Goal: Find specific page/section: Find specific page/section

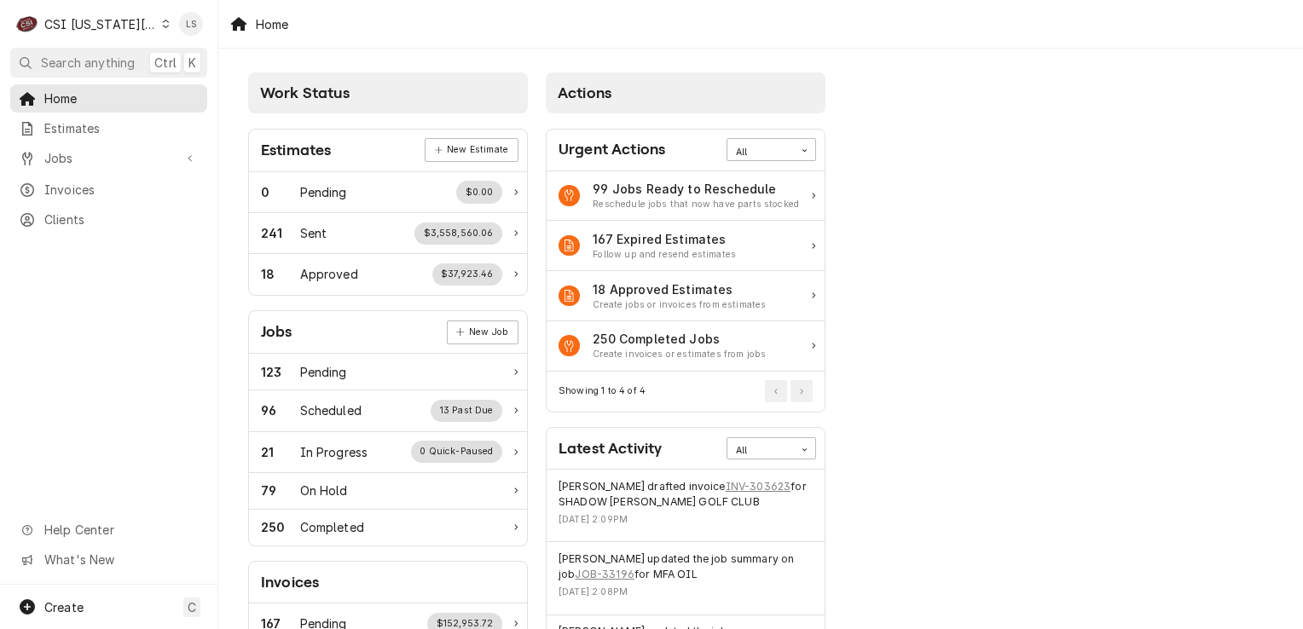
click at [162, 20] on icon "Dynamic Content Wrapper" at bounding box center [166, 24] width 8 height 9
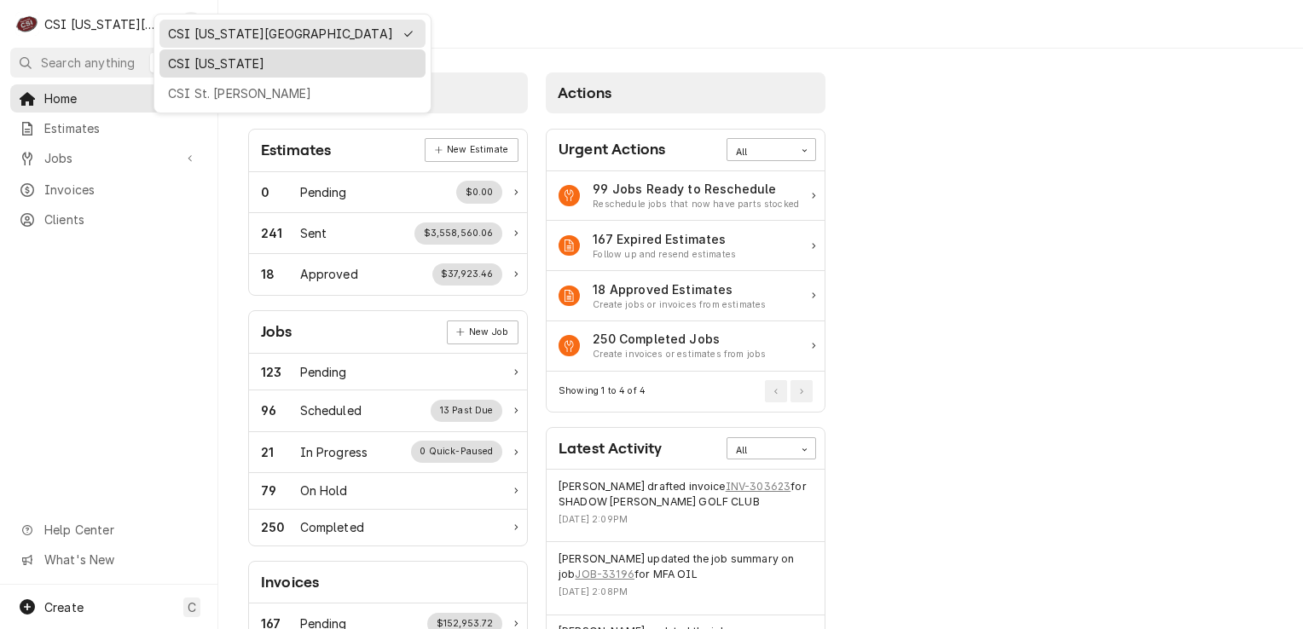
click at [185, 65] on div "CSI Kentucky" at bounding box center [292, 64] width 249 height 18
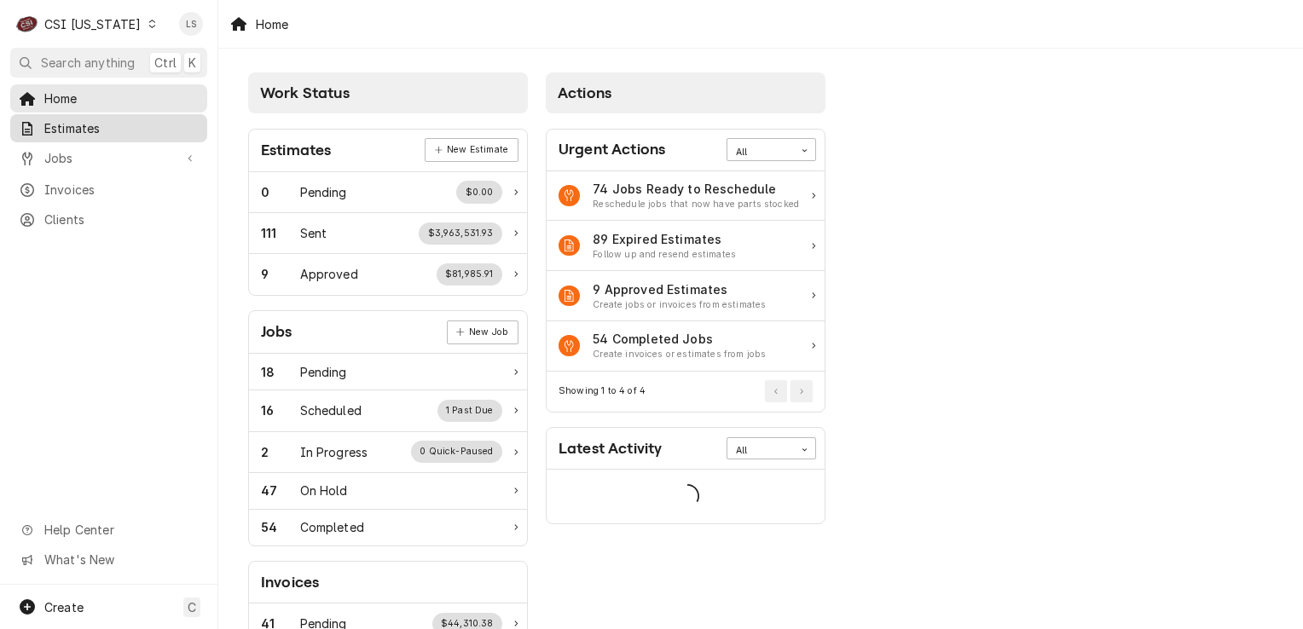
click at [81, 125] on span "Estimates" at bounding box center [121, 128] width 154 height 18
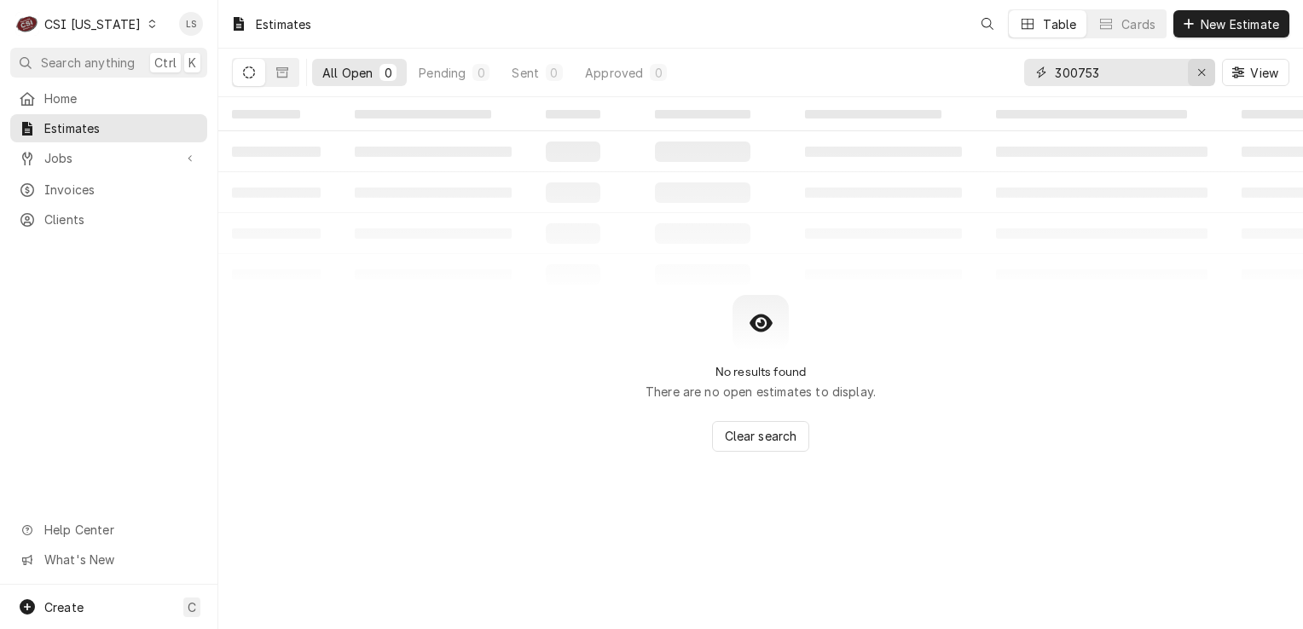
click at [1195, 72] on div "Erase input" at bounding box center [1201, 72] width 17 height 17
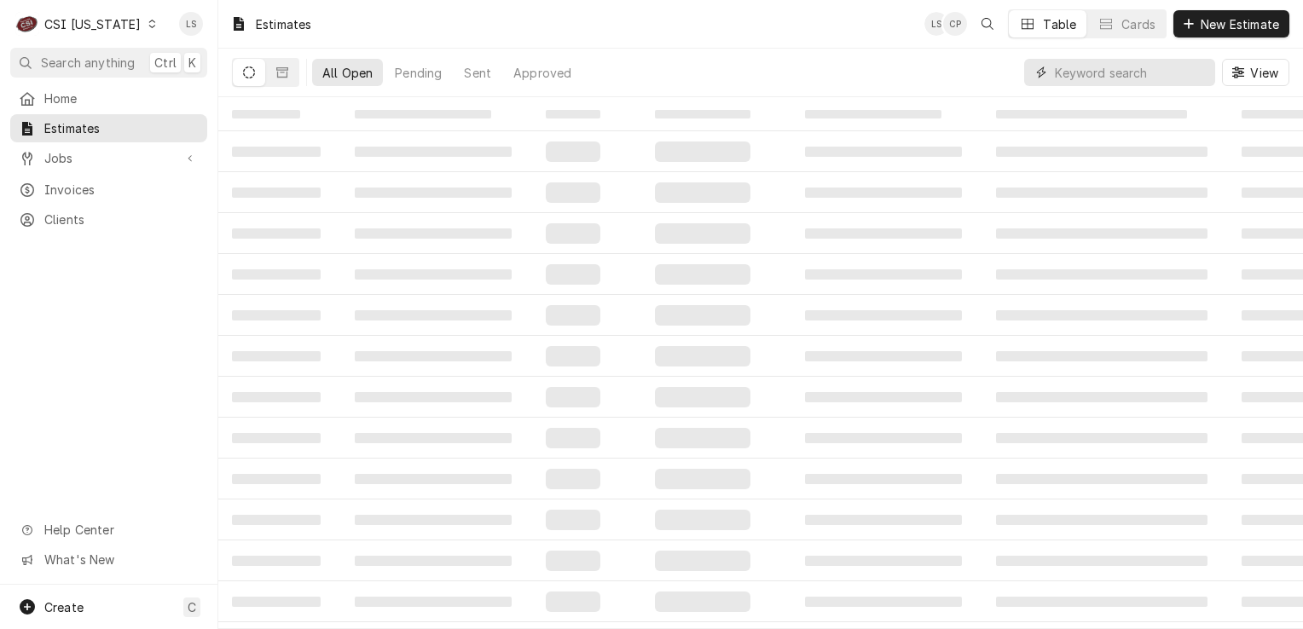
paste input "19642"
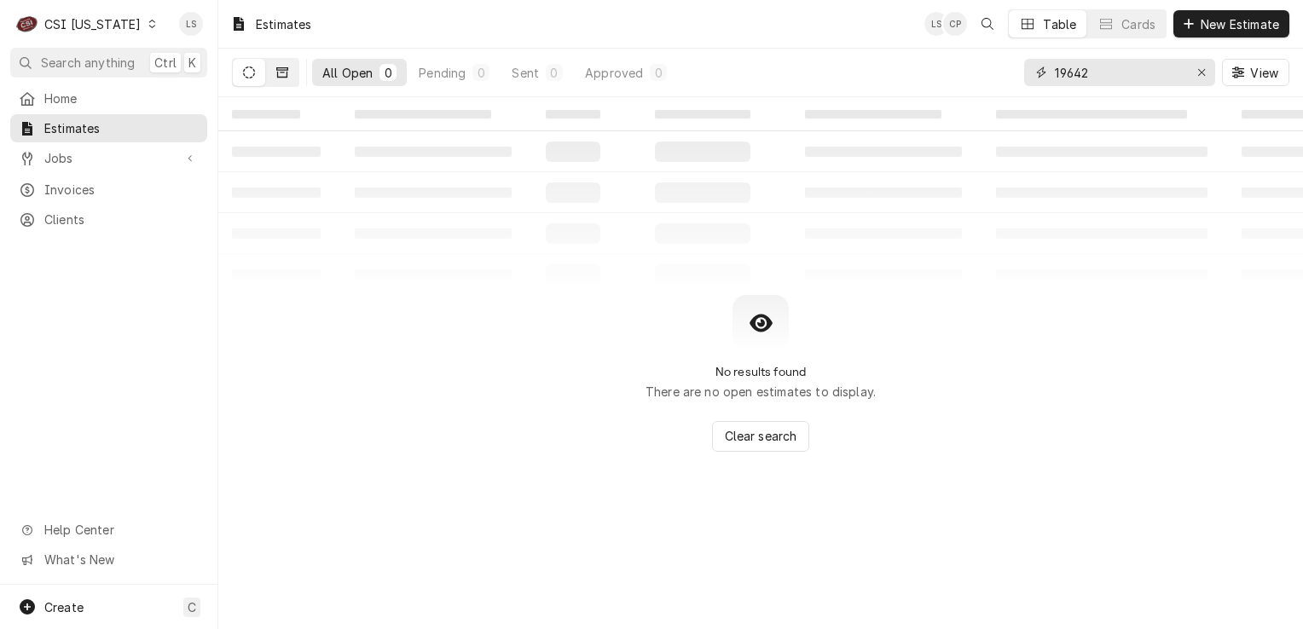
type input "19642"
click at [286, 75] on icon "Dynamic Content Wrapper" at bounding box center [282, 72] width 12 height 10
click at [261, 75] on button "Dynamic Content Wrapper" at bounding box center [249, 72] width 32 height 27
click at [290, 78] on button "Dynamic Content Wrapper" at bounding box center [282, 72] width 32 height 27
click at [246, 80] on button "Dynamic Content Wrapper" at bounding box center [249, 72] width 32 height 27
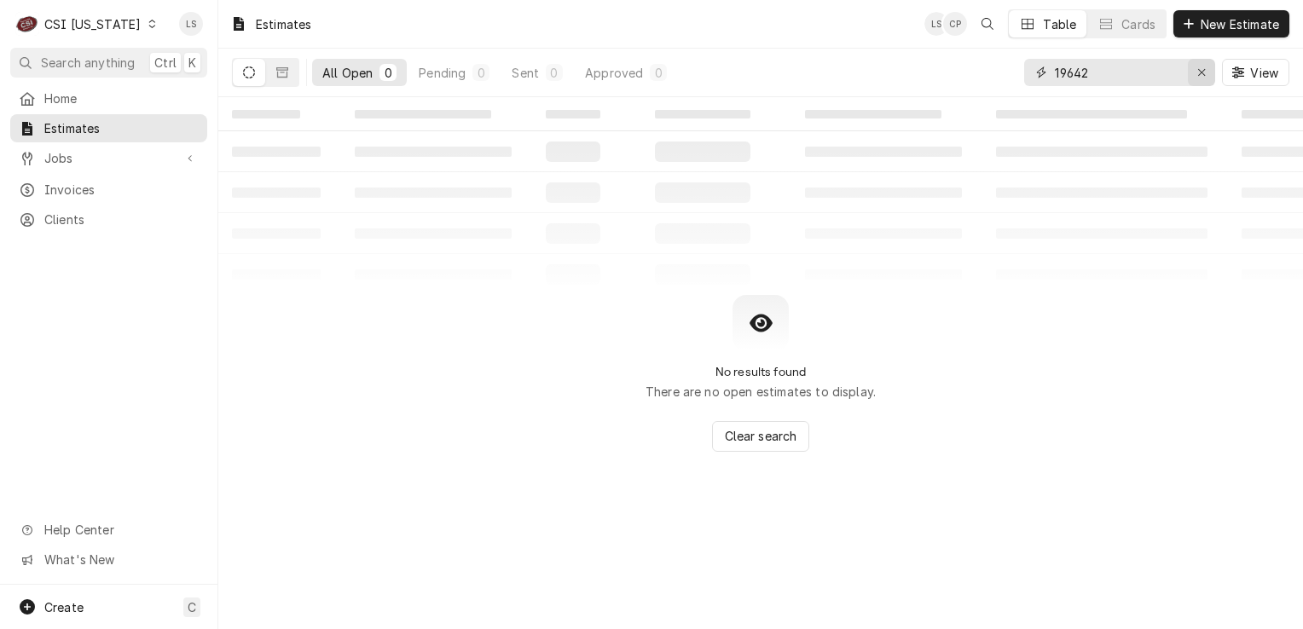
click at [1197, 67] on icon "Erase input" at bounding box center [1201, 73] width 9 height 12
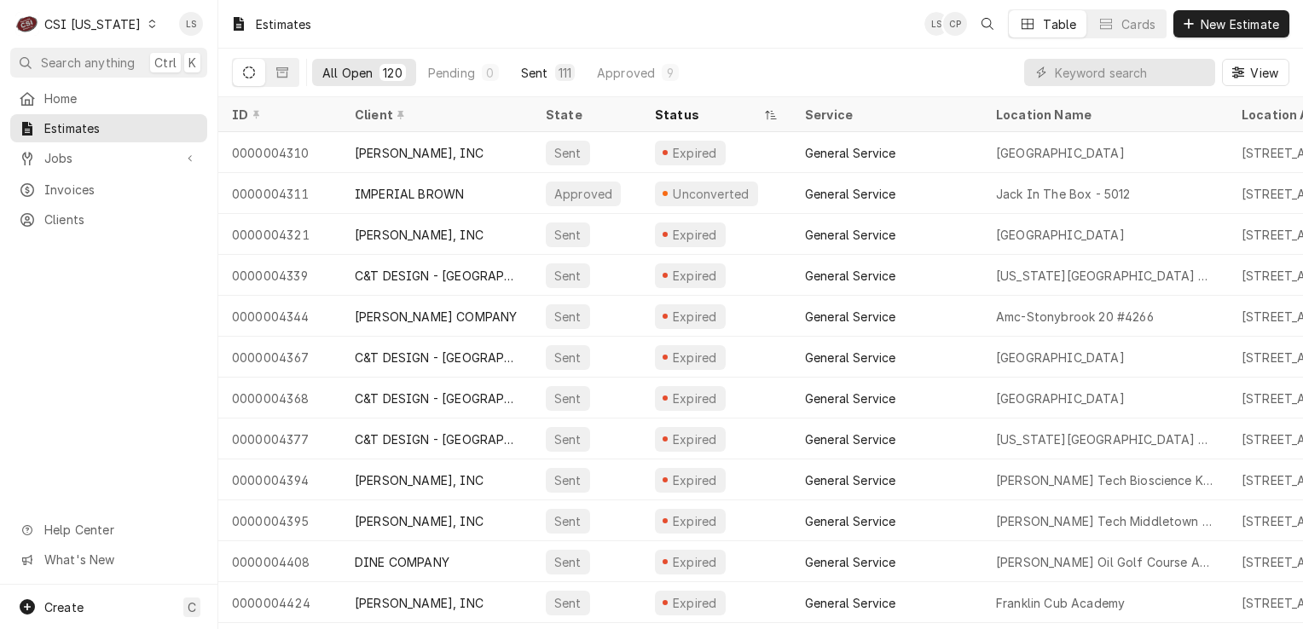
click at [545, 78] on div "Sent" at bounding box center [534, 73] width 27 height 18
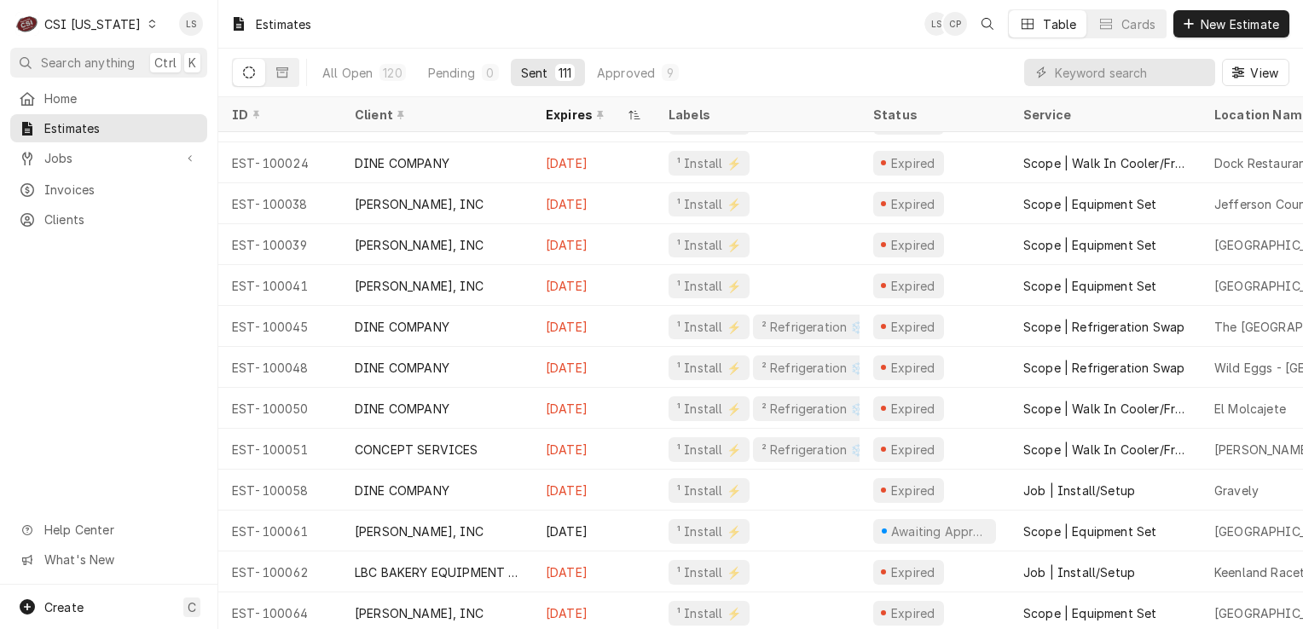
scroll to position [1518, 0]
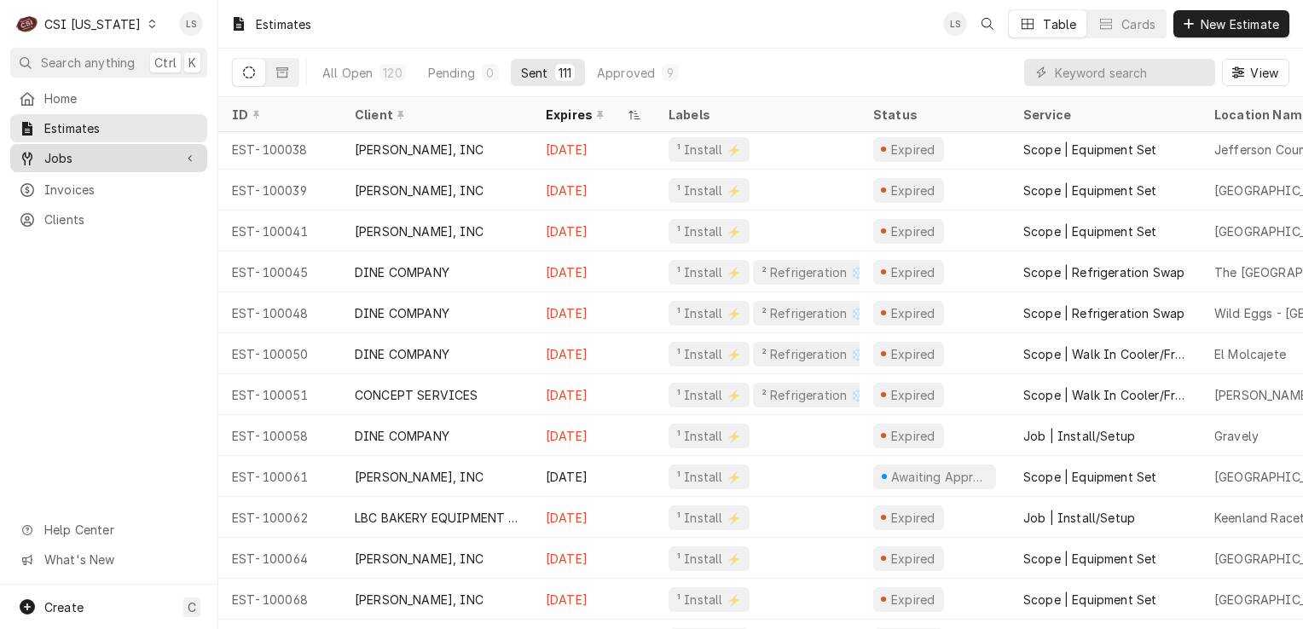
click at [69, 164] on link "Jobs" at bounding box center [108, 158] width 197 height 28
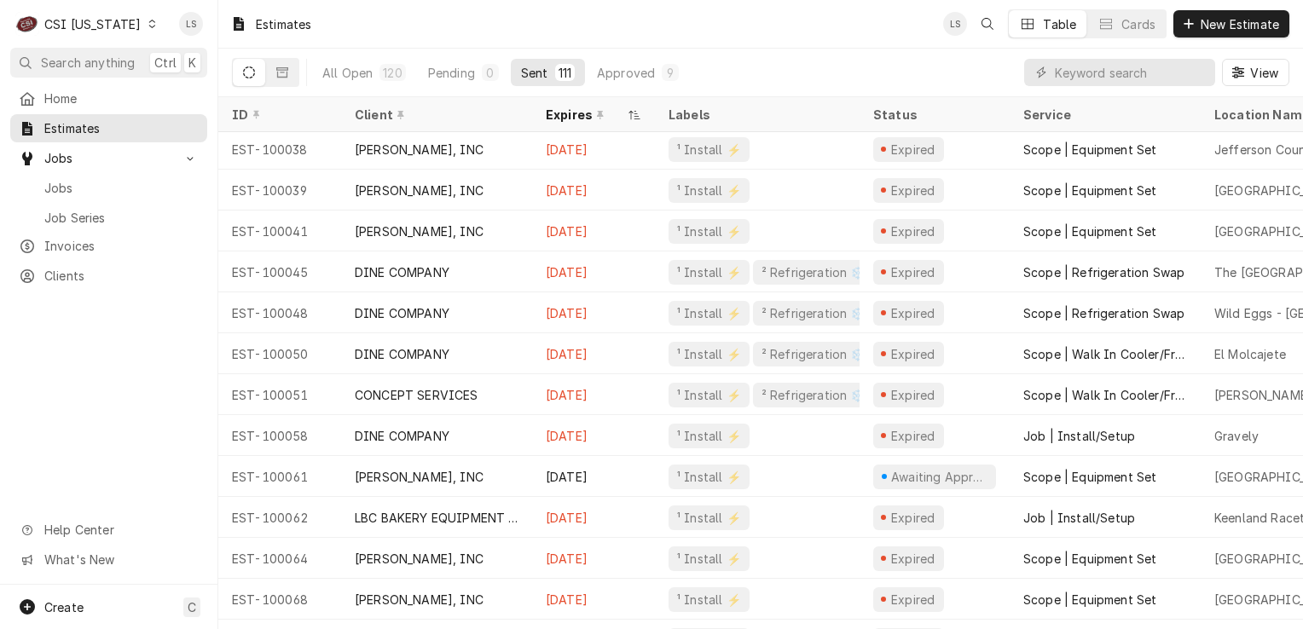
click at [146, 29] on div "Dynamic Content Wrapper" at bounding box center [152, 24] width 12 height 12
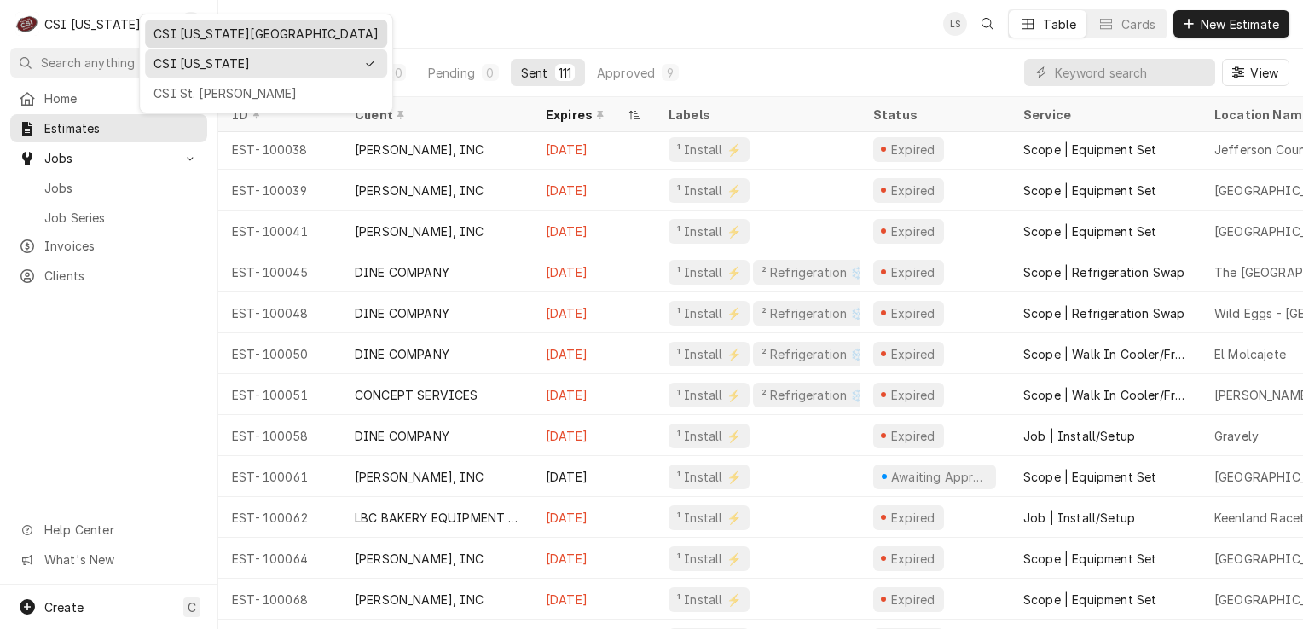
click at [176, 32] on div "CSI [US_STATE][GEOGRAPHIC_DATA]" at bounding box center [265, 34] width 225 height 18
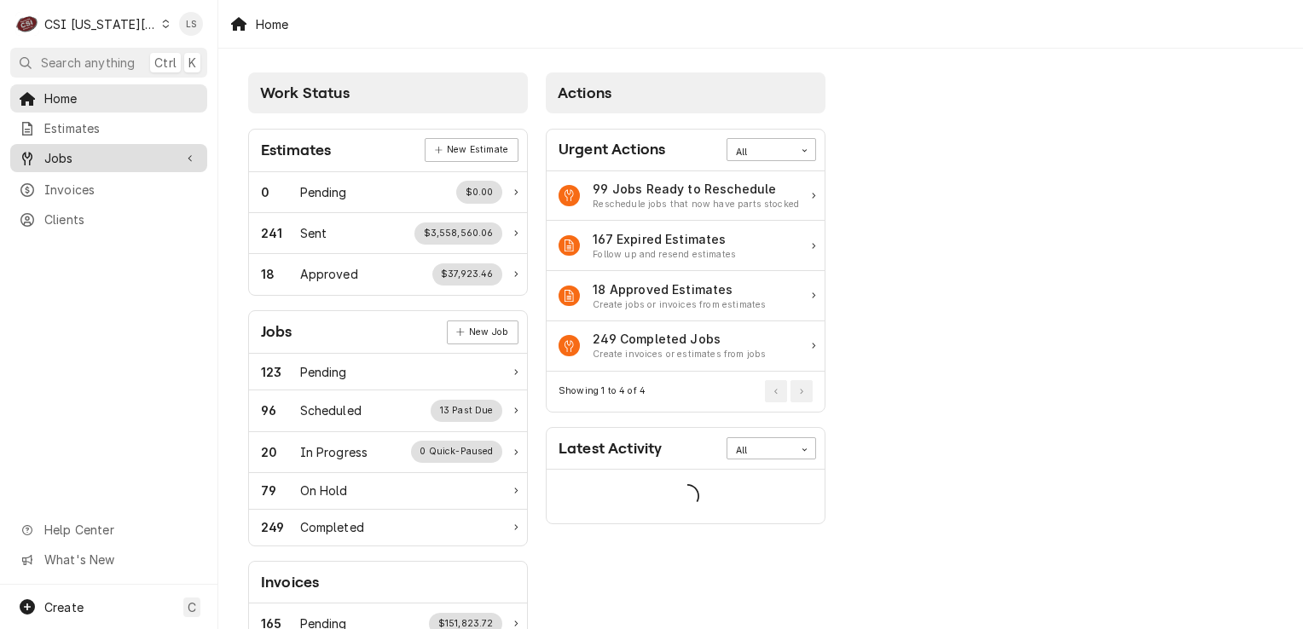
click at [82, 156] on span "Jobs" at bounding box center [108, 158] width 129 height 18
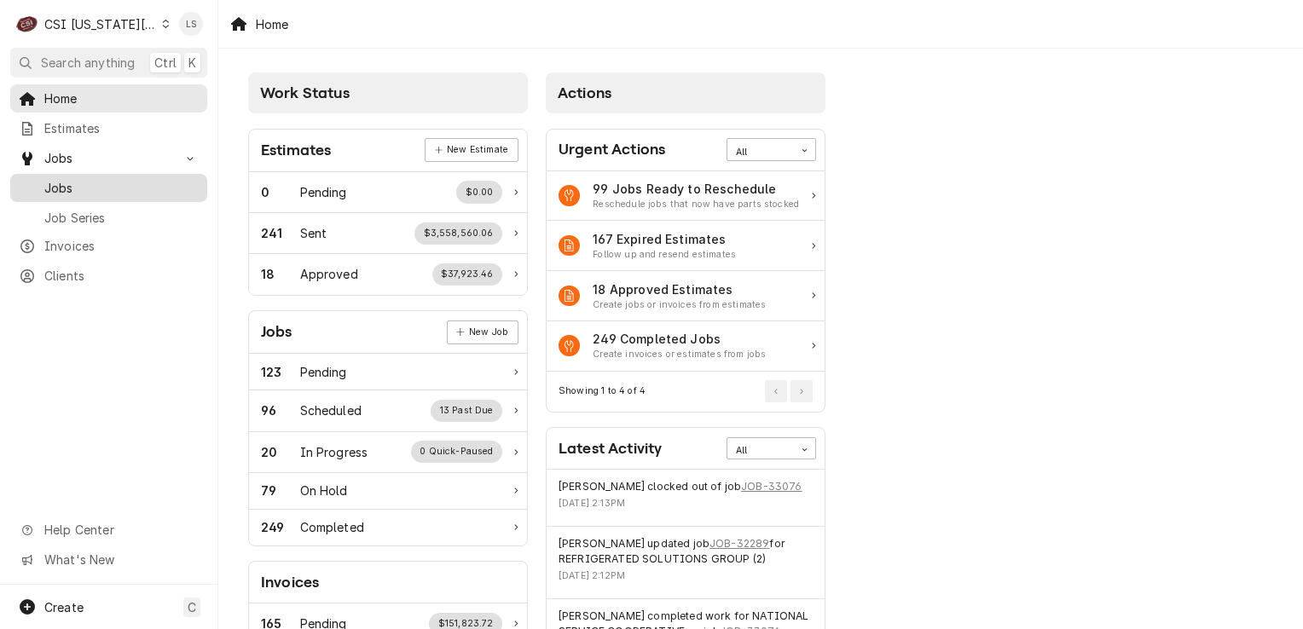
click at [77, 182] on span "Jobs" at bounding box center [121, 188] width 154 height 18
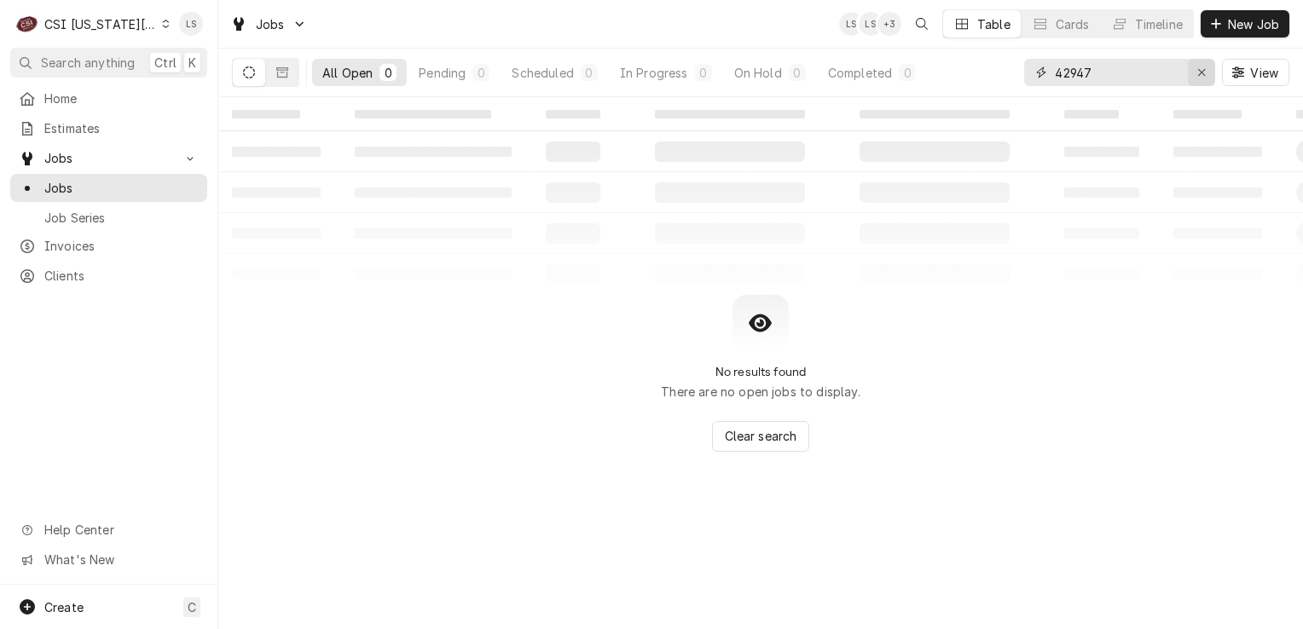
click at [1204, 69] on icon "Erase input" at bounding box center [1201, 72] width 7 height 7
type input "c"
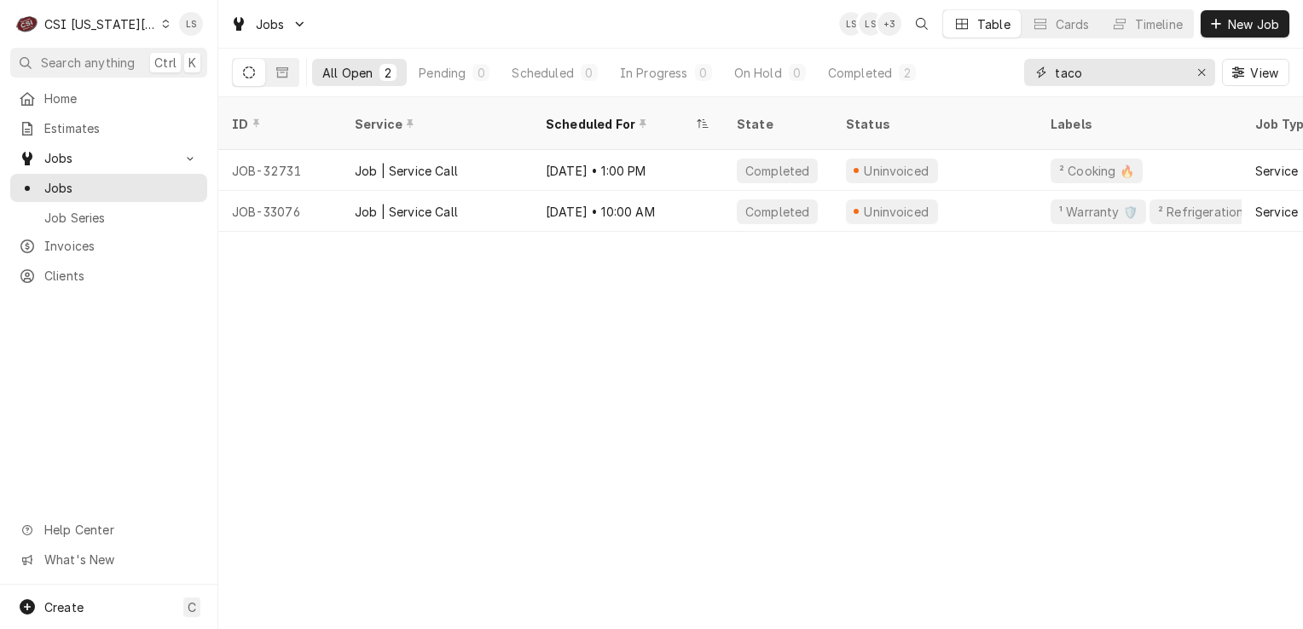
type input "taco"
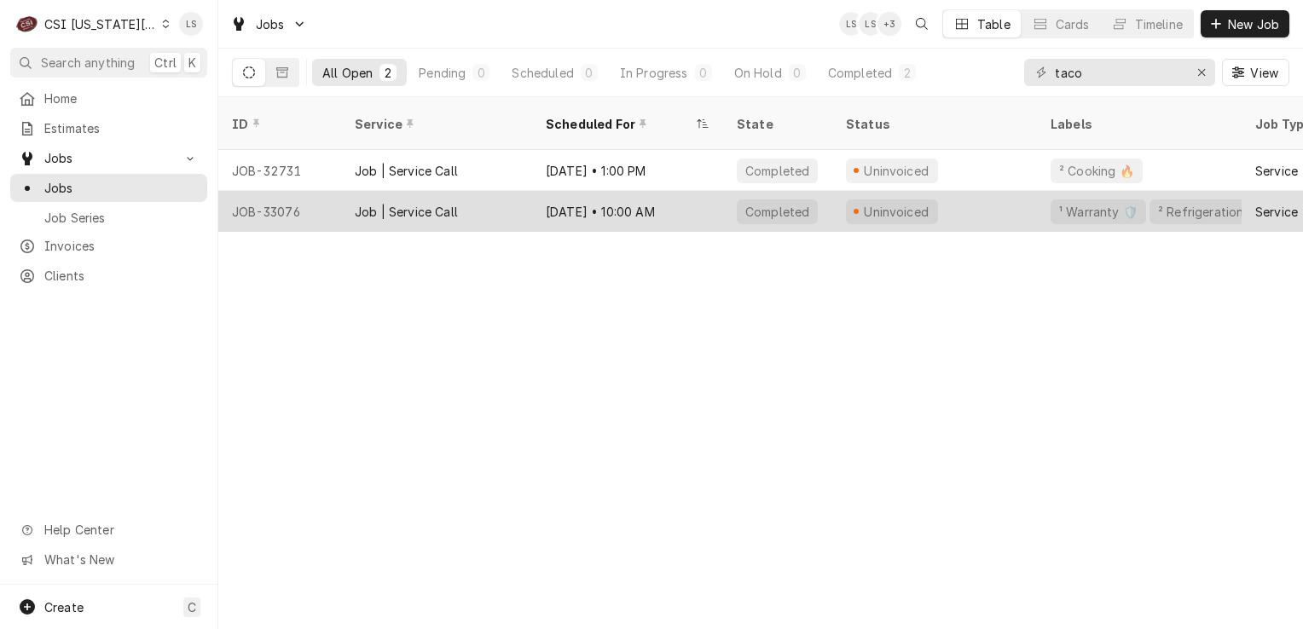
click at [266, 201] on div "JOB-33076" at bounding box center [279, 211] width 123 height 41
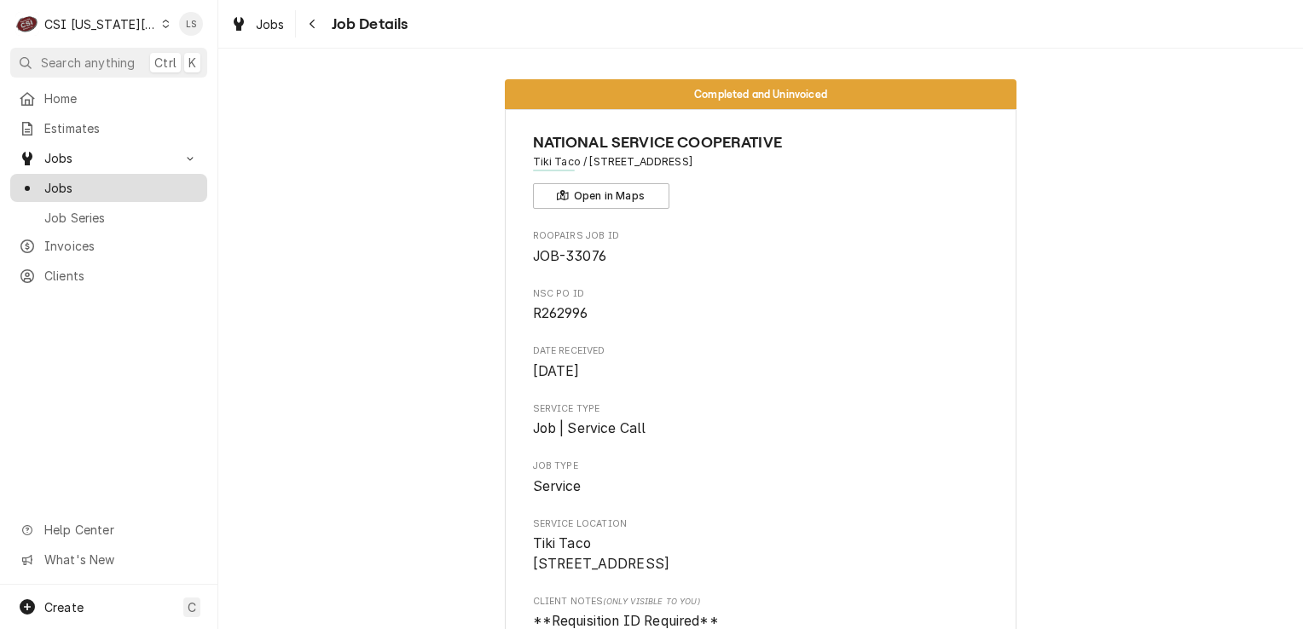
click at [103, 186] on span "Jobs" at bounding box center [121, 188] width 154 height 18
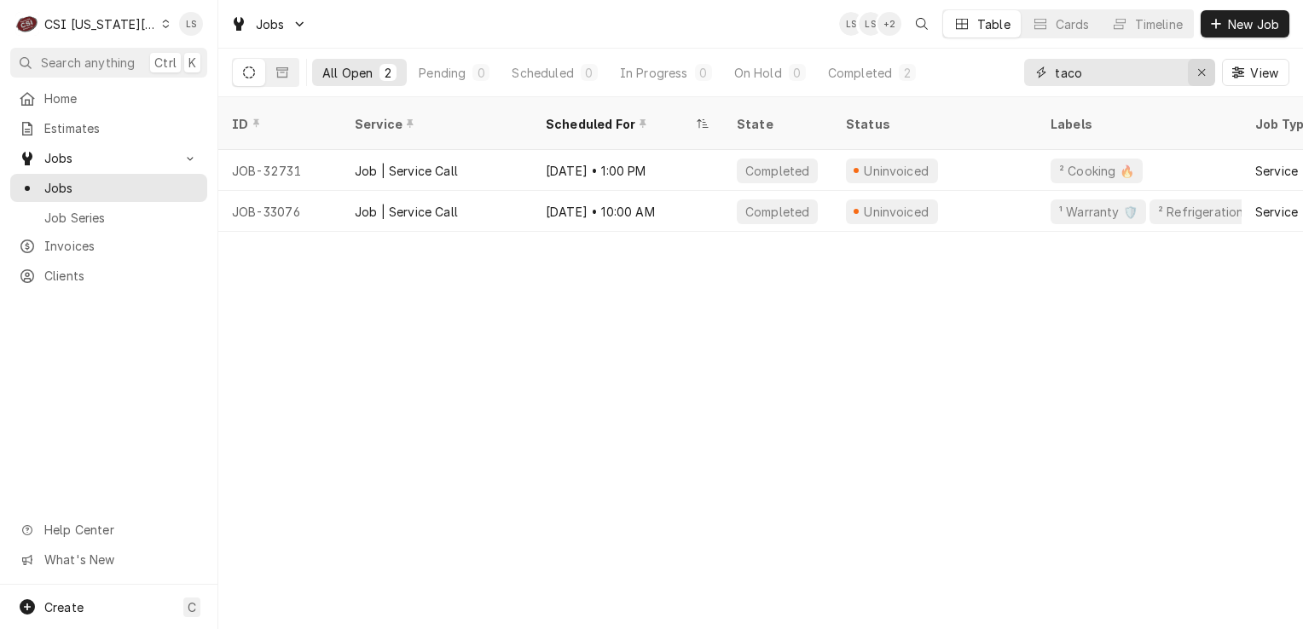
click at [1194, 70] on div "Erase input" at bounding box center [1201, 72] width 17 height 17
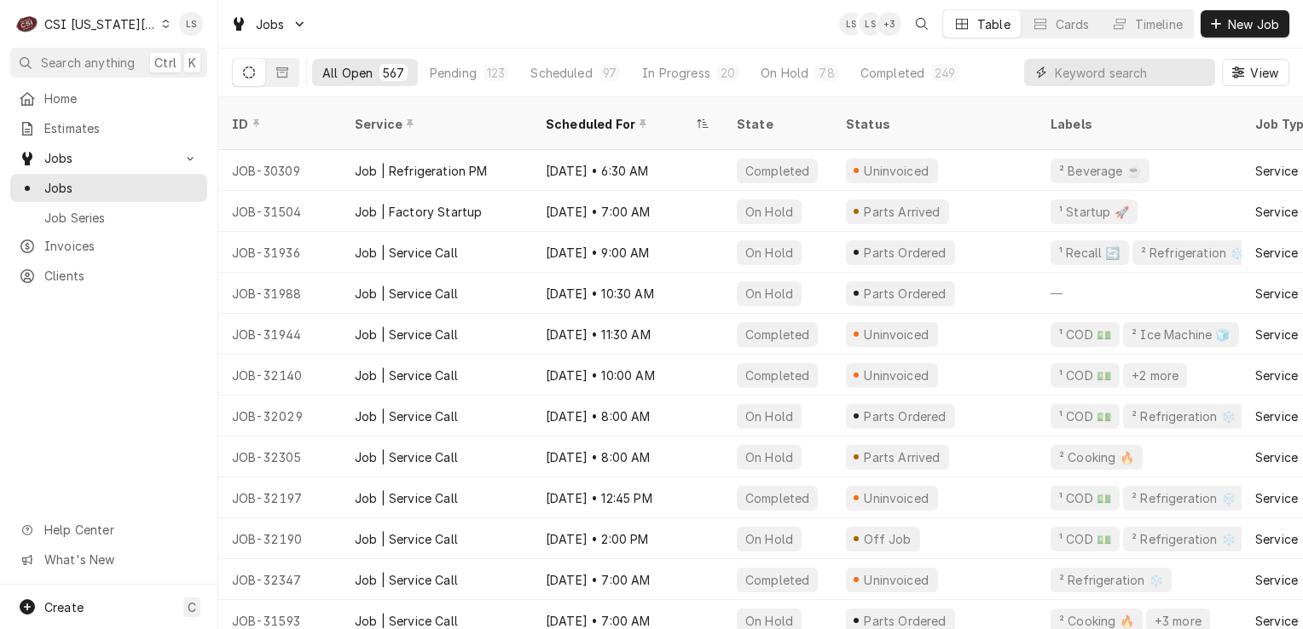
click at [1109, 76] on input "Dynamic Content Wrapper" at bounding box center [1131, 72] width 152 height 27
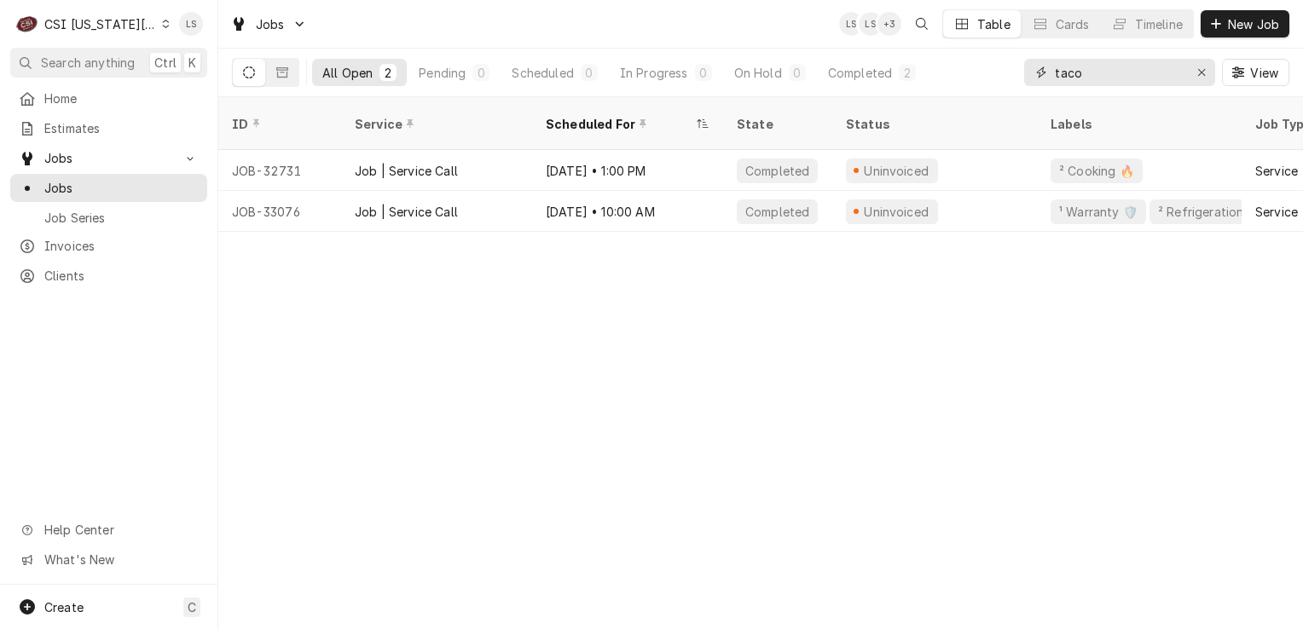
type input "taco"
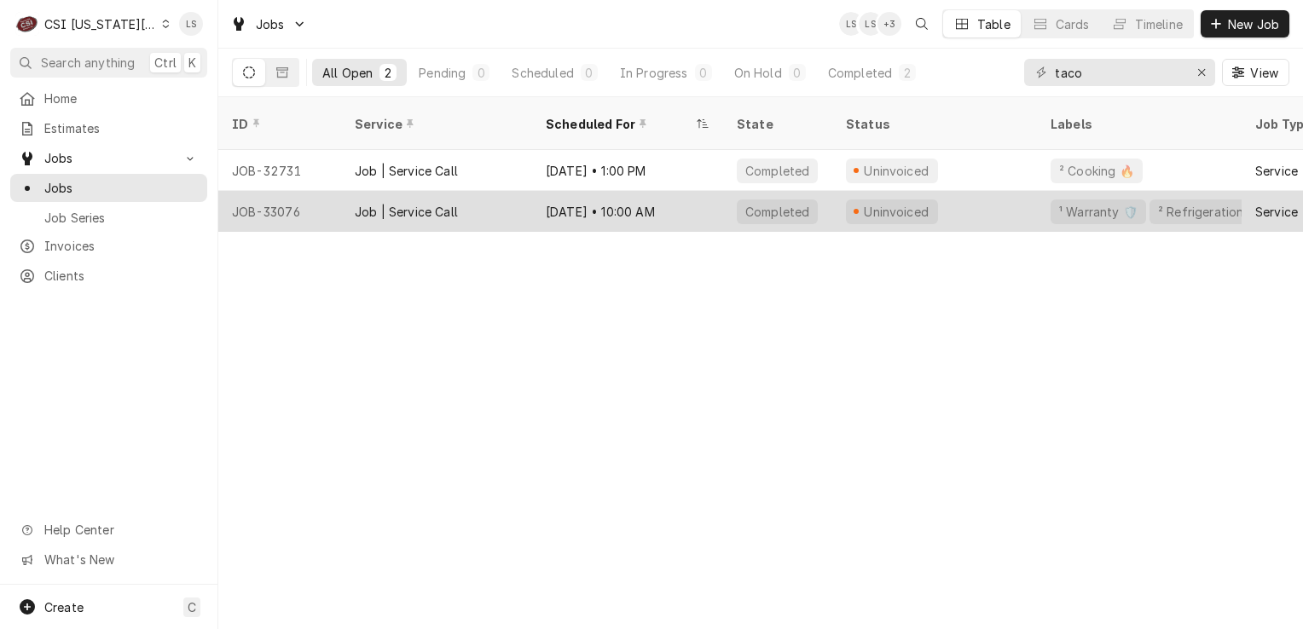
click at [270, 197] on div "JOB-33076" at bounding box center [279, 211] width 123 height 41
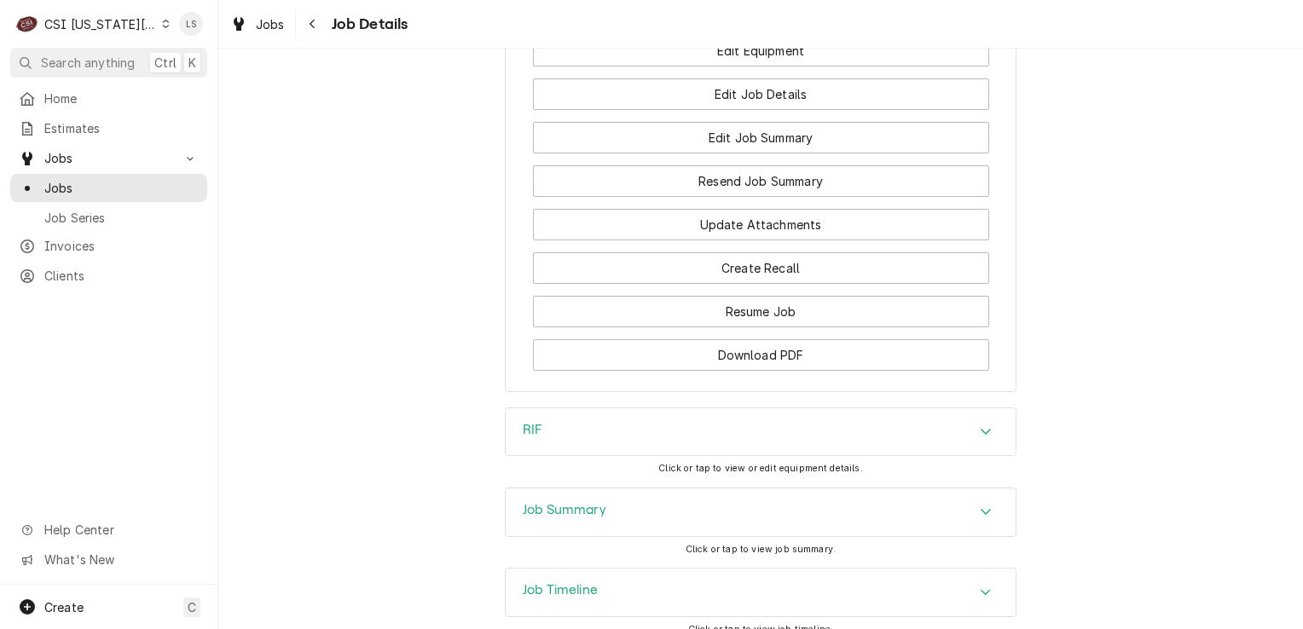
scroll to position [3538, 0]
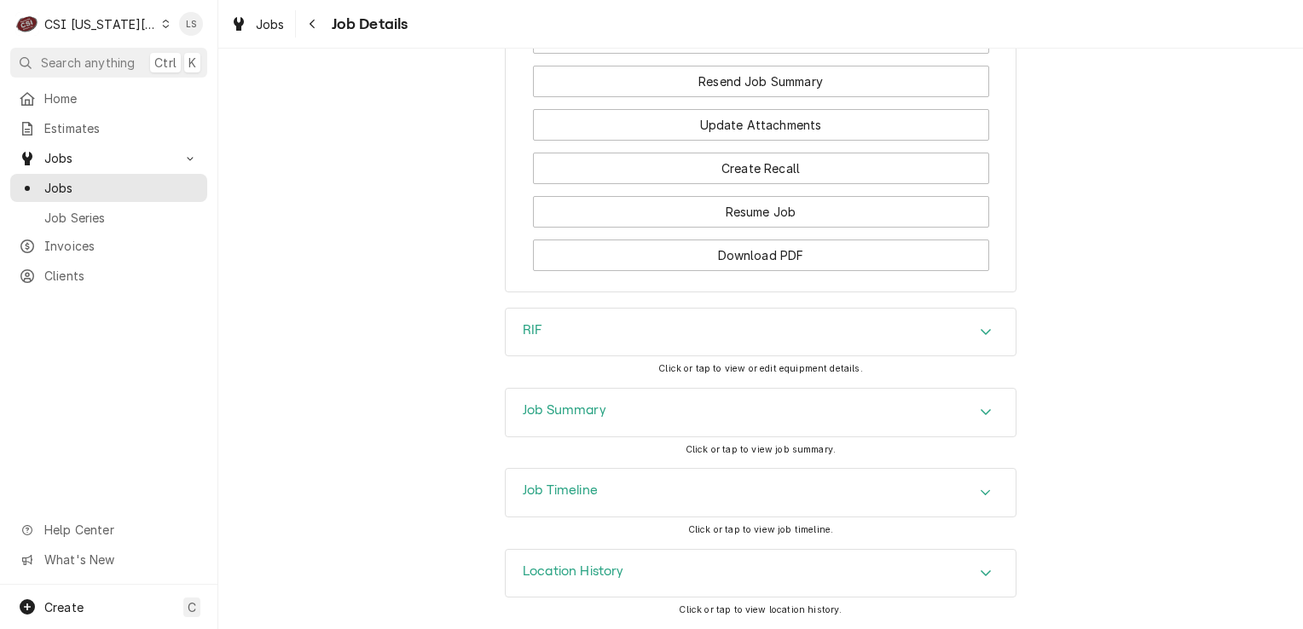
click at [989, 419] on div "Accordion Header" at bounding box center [986, 412] width 26 height 20
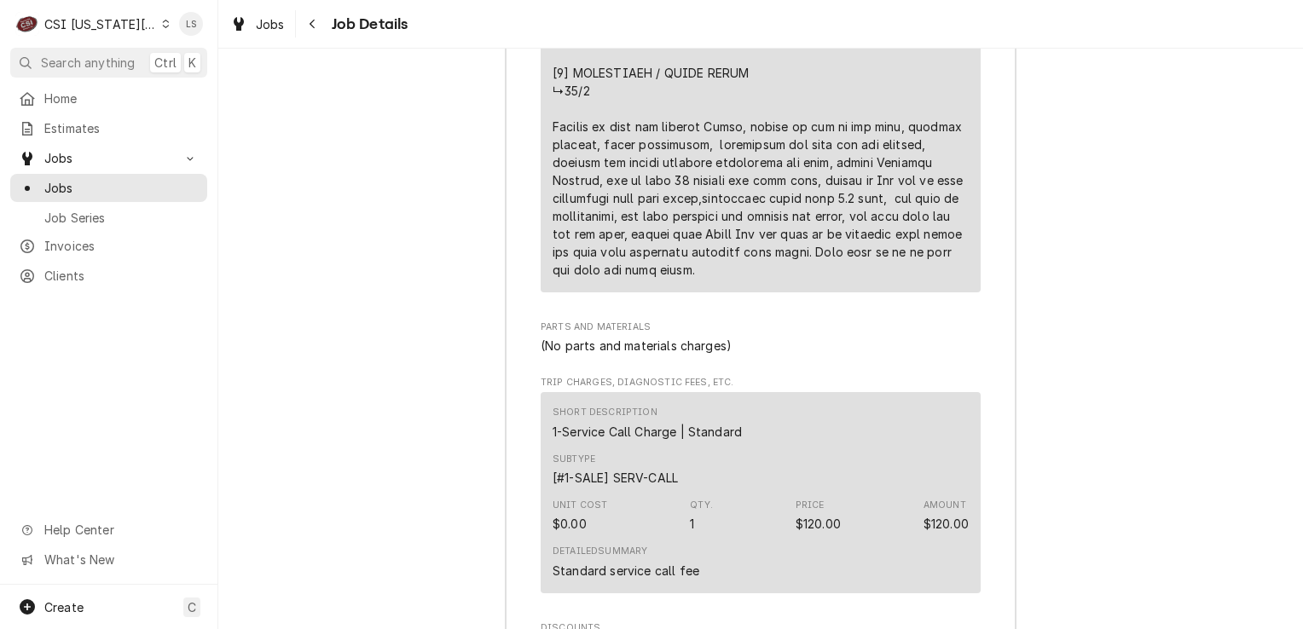
scroll to position [6078, 0]
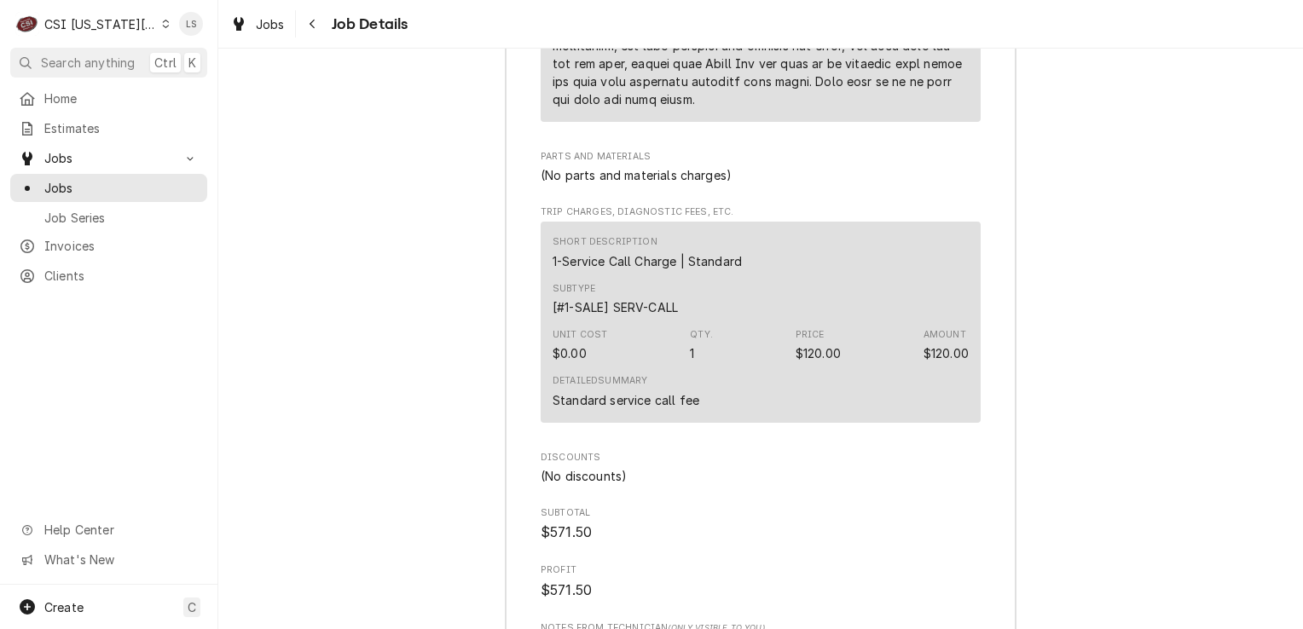
drag, startPoint x: 52, startPoint y: 179, endPoint x: 101, endPoint y: 168, distance: 50.7
click at [52, 179] on span "Jobs" at bounding box center [121, 188] width 154 height 18
